Goal: Transaction & Acquisition: Purchase product/service

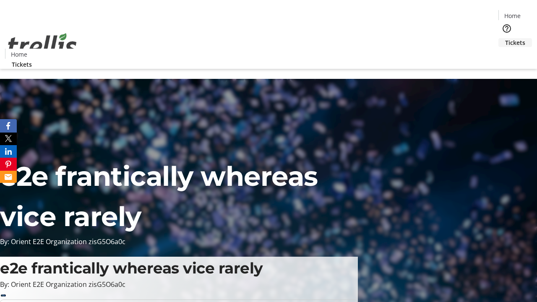
click at [505, 38] on span "Tickets" at bounding box center [515, 42] width 20 height 9
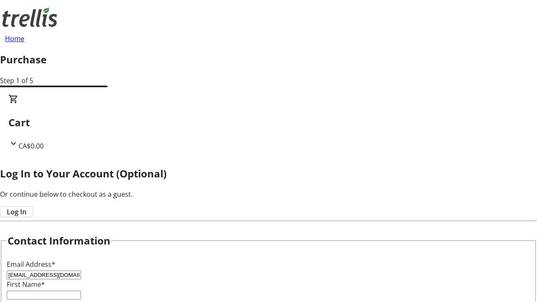
type input "[EMAIL_ADDRESS][DOMAIN_NAME]"
type input "Okey"
type input "[PERSON_NAME]"
